Goal: Complete application form

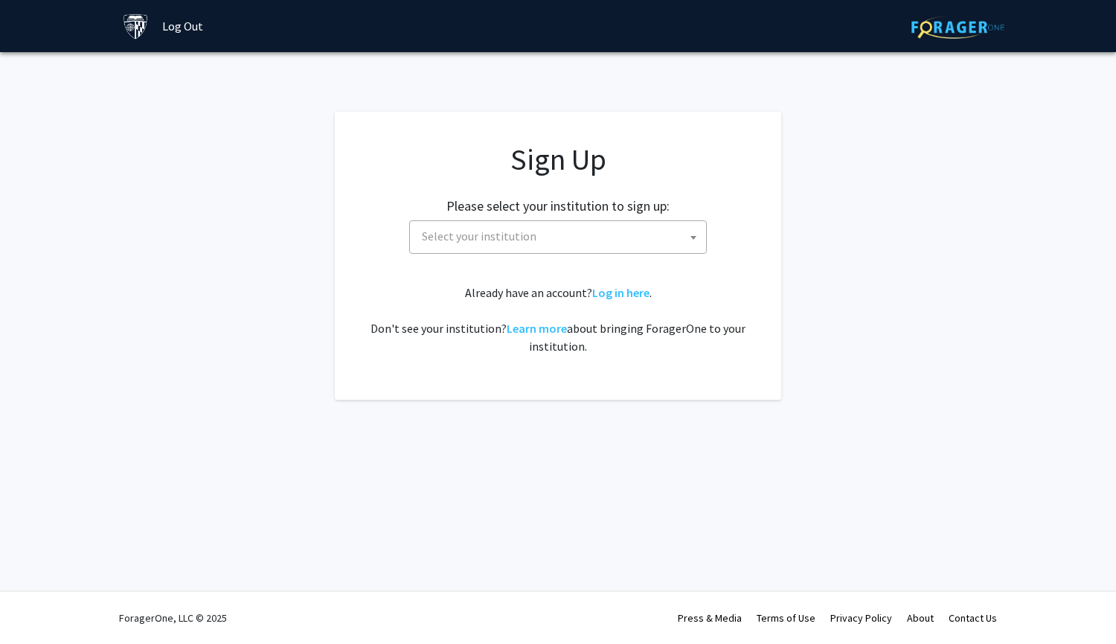
click at [568, 223] on span "Select your institution" at bounding box center [561, 236] width 290 height 31
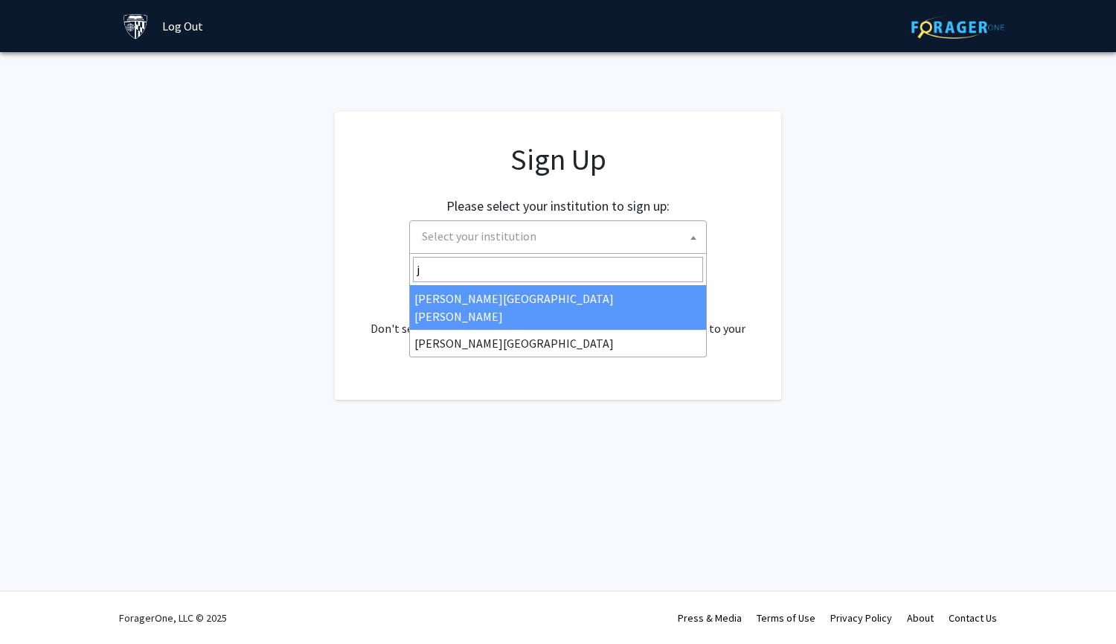
type input "jo"
select select "1"
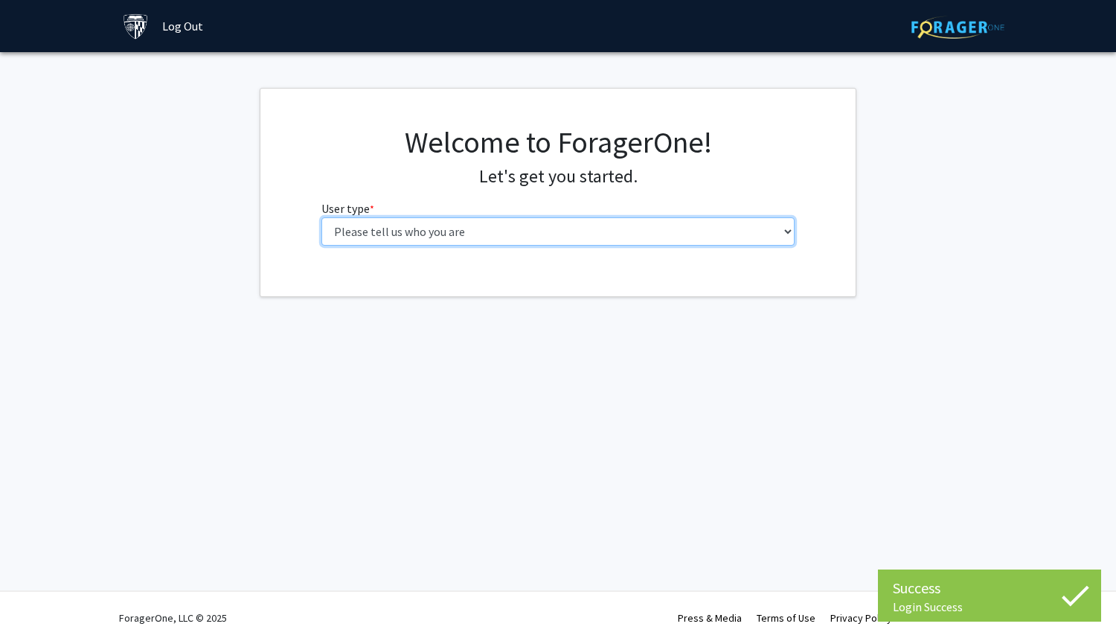
click at [616, 231] on select "Please tell us who you are Undergraduate Student Master's Student Doctoral Cand…" at bounding box center [559, 231] width 474 height 28
